Goal: Task Accomplishment & Management: Complete application form

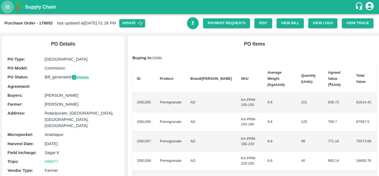
click at [6, 9] on icon "open drawer" at bounding box center [7, 7] width 6 height 6
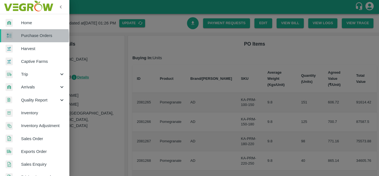
click at [21, 36] on span "Purchase Orders" at bounding box center [43, 35] width 44 height 6
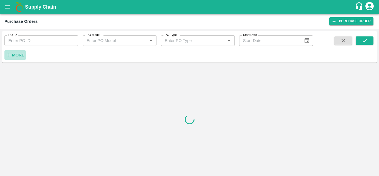
click at [17, 53] on strong "More" at bounding box center [18, 55] width 12 height 4
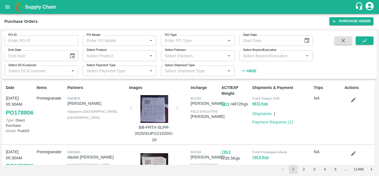
click at [265, 53] on input "Select Buyers/Executive" at bounding box center [271, 55] width 61 height 7
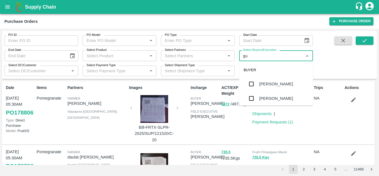
type input "gun"
click at [253, 85] on input "checkbox" at bounding box center [251, 83] width 11 height 11
click at [365, 42] on icon "submit" at bounding box center [365, 40] width 6 height 6
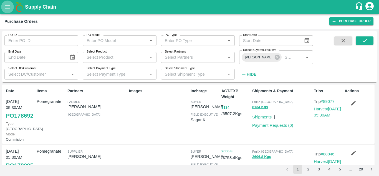
click at [6, 10] on icon "open drawer" at bounding box center [7, 7] width 6 height 6
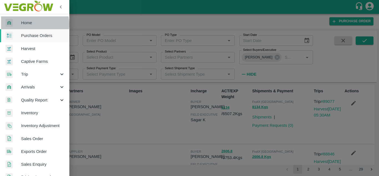
click at [34, 24] on span "Home" at bounding box center [43, 23] width 44 height 6
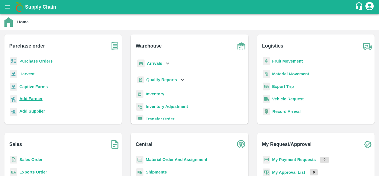
click at [35, 99] on b "Add Farmer" at bounding box center [30, 98] width 23 height 4
click at [50, 62] on b "Purchase Orders" at bounding box center [35, 61] width 33 height 4
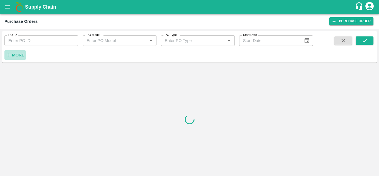
click at [8, 54] on icon "button" at bounding box center [9, 55] width 6 height 6
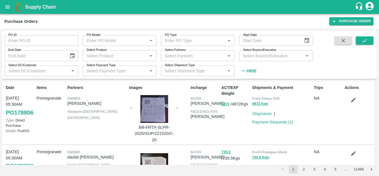
click at [265, 58] on input "Select Buyers/Executive" at bounding box center [271, 55] width 61 height 7
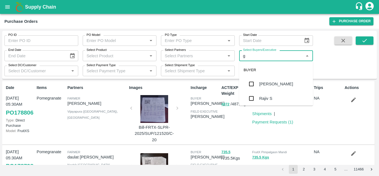
type input "gu"
click at [250, 104] on input "checkbox" at bounding box center [251, 98] width 11 height 11
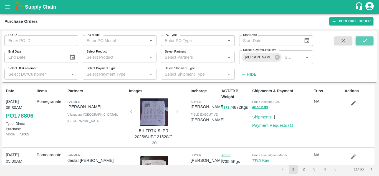
click at [361, 43] on button "submit" at bounding box center [365, 40] width 18 height 8
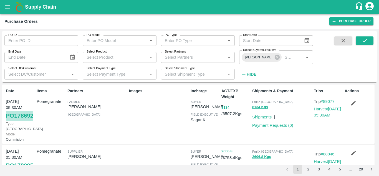
click at [21, 121] on link "PO 178692" at bounding box center [19, 116] width 27 height 10
click at [6, 8] on icon "open drawer" at bounding box center [7, 6] width 5 height 3
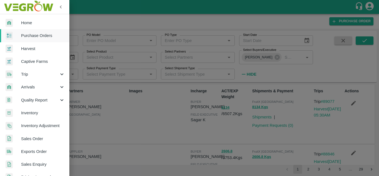
click at [109, 17] on div at bounding box center [189, 88] width 379 height 176
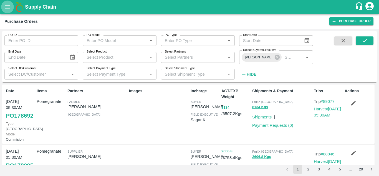
click at [9, 6] on icon "open drawer" at bounding box center [7, 6] width 5 height 3
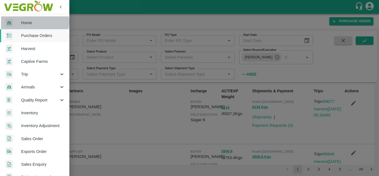
click at [33, 22] on span "Home" at bounding box center [43, 23] width 44 height 6
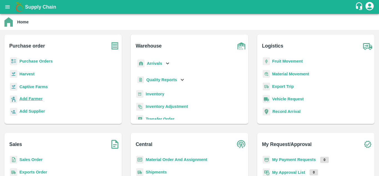
click at [32, 96] on p "Add Farmer" at bounding box center [30, 99] width 23 height 6
click at [49, 61] on b "Purchase Orders" at bounding box center [35, 61] width 33 height 4
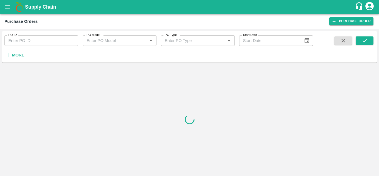
click at [17, 52] on h6 "More" at bounding box center [18, 54] width 12 height 7
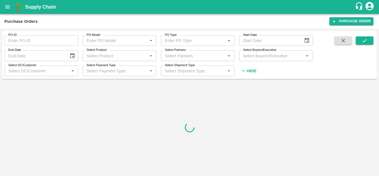
click at [297, 57] on input "Select Buyers/Executive" at bounding box center [271, 55] width 61 height 7
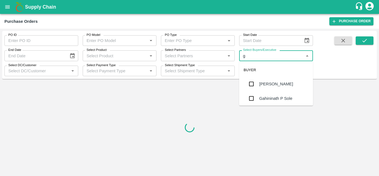
type input "gu"
click at [280, 98] on div "[PERSON_NAME]" at bounding box center [276, 98] width 34 height 6
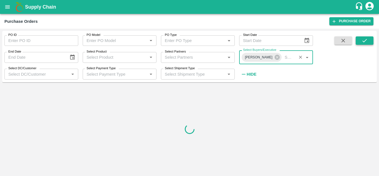
click at [368, 42] on icon "submit" at bounding box center [365, 40] width 6 height 6
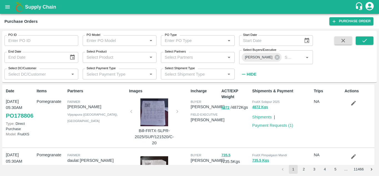
click at [374, 41] on div "PO ID PO ID PO Model PO Model   * PO Type PO Type   * Start Date Start Date End…" at bounding box center [189, 56] width 375 height 47
click at [371, 41] on button "submit" at bounding box center [365, 40] width 18 height 8
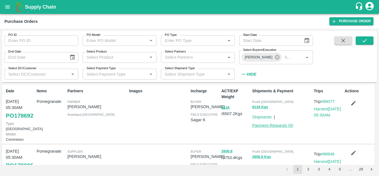
click at [285, 126] on link "Payment Requests ( 0 )" at bounding box center [272, 125] width 41 height 4
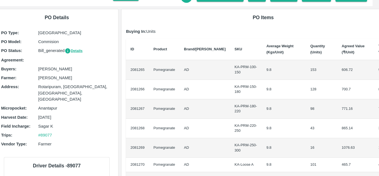
scroll to position [13, 6]
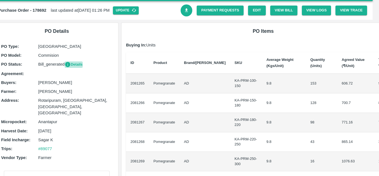
click at [77, 64] on button "Details" at bounding box center [74, 64] width 18 height 6
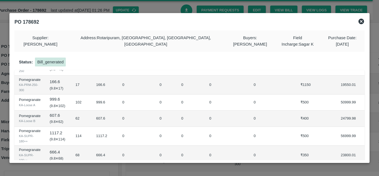
scroll to position [0, 0]
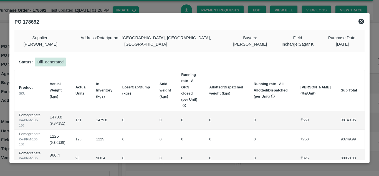
click at [360, 20] on icon at bounding box center [362, 22] width 6 height 6
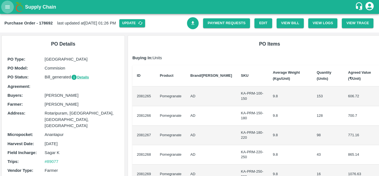
click at [7, 3] on button "open drawer" at bounding box center [7, 7] width 13 height 13
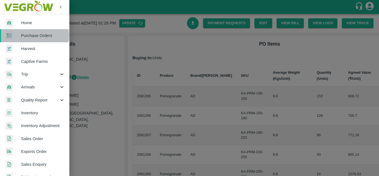
click at [32, 35] on span "Purchase Orders" at bounding box center [43, 35] width 44 height 6
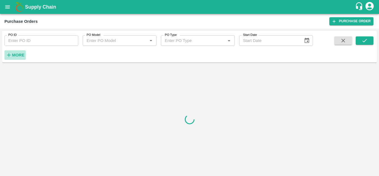
click at [12, 53] on strong "More" at bounding box center [18, 55] width 12 height 4
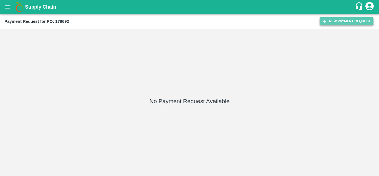
click at [343, 24] on button "New Payment Request" at bounding box center [347, 21] width 54 height 8
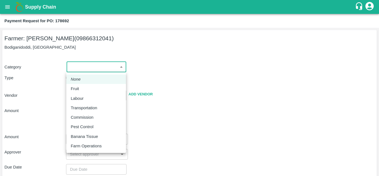
click at [99, 64] on body "Supply Chain Payment Request for PO: 178692 Farmer: Kallamadi Akkamma (09866312…" at bounding box center [189, 88] width 379 height 176
click at [81, 91] on div "Fruit" at bounding box center [76, 89] width 11 height 6
type input "1"
type input "Kallamadi Akkamma - 09866312041(Farmer)"
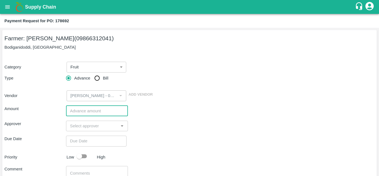
click at [83, 111] on input "number" at bounding box center [97, 111] width 62 height 11
type input "460600"
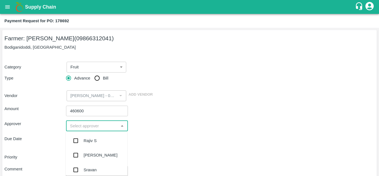
click at [97, 127] on input "input" at bounding box center [92, 125] width 49 height 7
type input "mu"
click at [96, 139] on div "Mukul Chaudhari" at bounding box center [101, 140] width 34 height 6
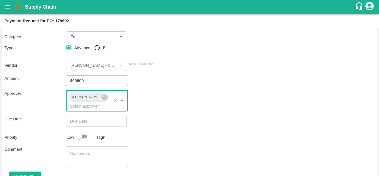
scroll to position [31, 0]
type input "DD/MM/YYYY hh:mm aa"
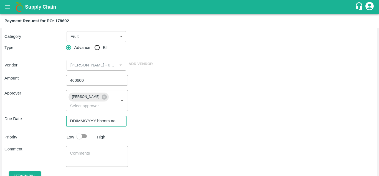
click at [98, 119] on input "DD/MM/YYYY hh:mm aa" at bounding box center [94, 121] width 57 height 11
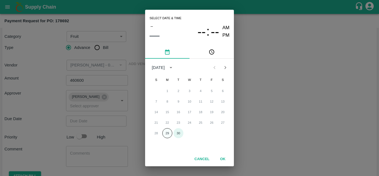
drag, startPoint x: 174, startPoint y: 132, endPoint x: 168, endPoint y: 132, distance: 5.8
click at [168, 132] on div "28 29 30" at bounding box center [189, 133] width 89 height 10
click at [168, 132] on button "29" at bounding box center [167, 133] width 10 height 10
type input "29/09/2025 12:00 AM"
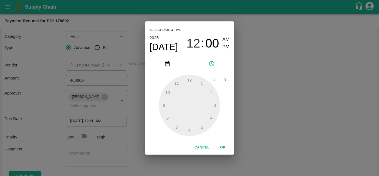
click at [96, 133] on div "Select date & time 2025 Sep 29 12 : 00 AM PM 1 2 3 4 5 6 7 8 9 10 11 12 Cancel …" at bounding box center [189, 88] width 379 height 176
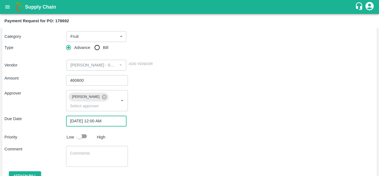
drag, startPoint x: 80, startPoint y: 123, endPoint x: 119, endPoint y: 121, distance: 39.3
click at [119, 121] on input "29/09/2025 12:00 AM" at bounding box center [94, 121] width 57 height 11
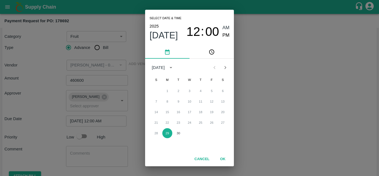
click at [119, 121] on div "Select date & time 2025 Sep 29 12 : 00 AM PM September 2025 S M T W T F S 1 2 3…" at bounding box center [189, 88] width 379 height 176
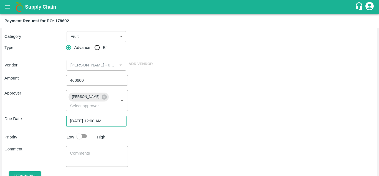
click at [114, 121] on input "29/09/2025 12:00 AM" at bounding box center [94, 121] width 57 height 11
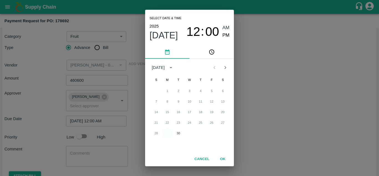
click at [169, 132] on button "29" at bounding box center [167, 133] width 10 height 10
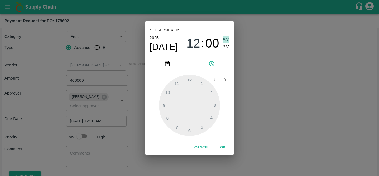
click at [227, 38] on span "AM" at bounding box center [226, 39] width 7 height 7
click at [223, 146] on button "OK" at bounding box center [223, 147] width 18 height 10
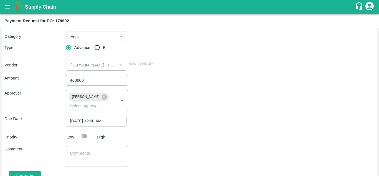
click at [81, 136] on input "checkbox" at bounding box center [80, 136] width 32 height 11
checkbox input "true"
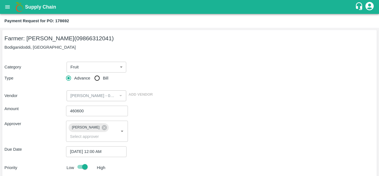
scroll to position [56, 0]
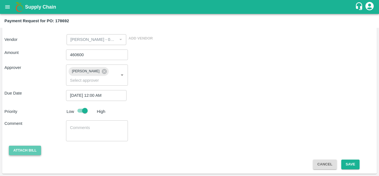
click at [39, 151] on button "Attach bill" at bounding box center [25, 151] width 32 height 10
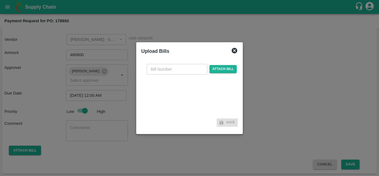
click at [96, 120] on div at bounding box center [189, 88] width 379 height 176
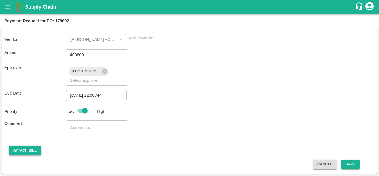
click at [27, 147] on button "Attach bill" at bounding box center [25, 151] width 32 height 10
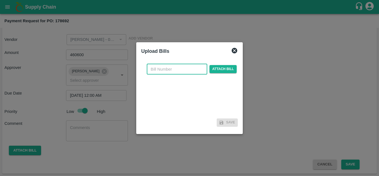
click at [177, 68] on input "text" at bounding box center [177, 69] width 61 height 11
click at [135, 146] on div at bounding box center [189, 88] width 379 height 176
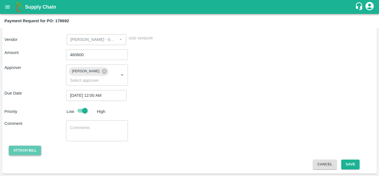
click at [34, 149] on button "Attach bill" at bounding box center [25, 151] width 32 height 10
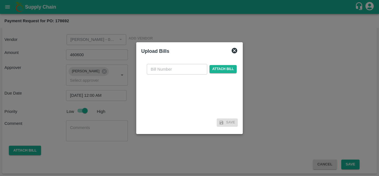
click at [148, 156] on div at bounding box center [189, 88] width 379 height 176
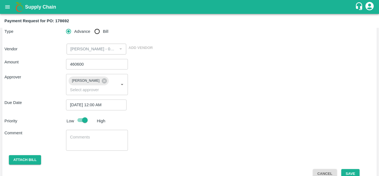
scroll to position [47, 0]
click at [33, 159] on button "Attach bill" at bounding box center [25, 160] width 32 height 10
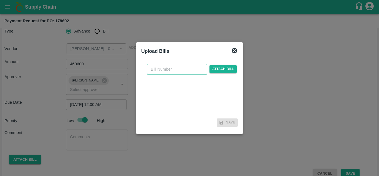
click at [177, 68] on input "text" at bounding box center [177, 69] width 61 height 11
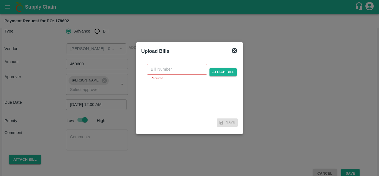
click at [119, 132] on div at bounding box center [189, 88] width 379 height 176
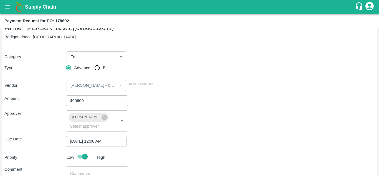
scroll to position [56, 0]
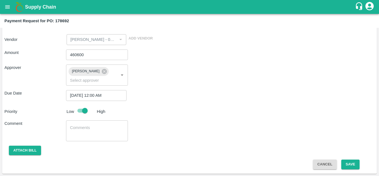
click at [351, 169] on div "Farmer: Kallamadi Akkamma (09866312041) Bodiganidoddi, Anantapur Category Fruit…" at bounding box center [189, 74] width 375 height 200
click at [350, 164] on button "Save" at bounding box center [351, 164] width 18 height 10
